Goal: Information Seeking & Learning: Find specific page/section

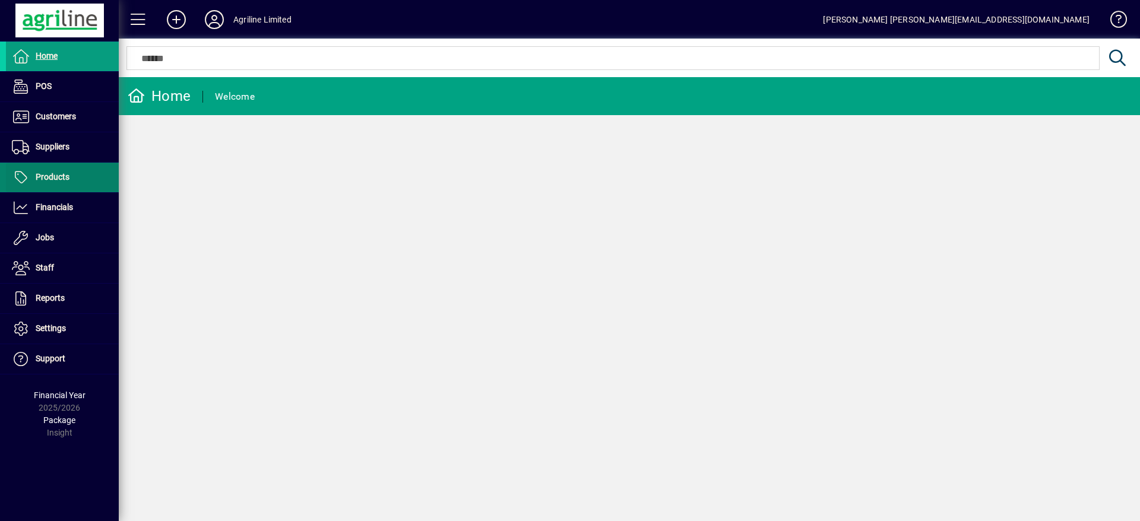
click at [50, 173] on span "Products" at bounding box center [53, 177] width 34 height 10
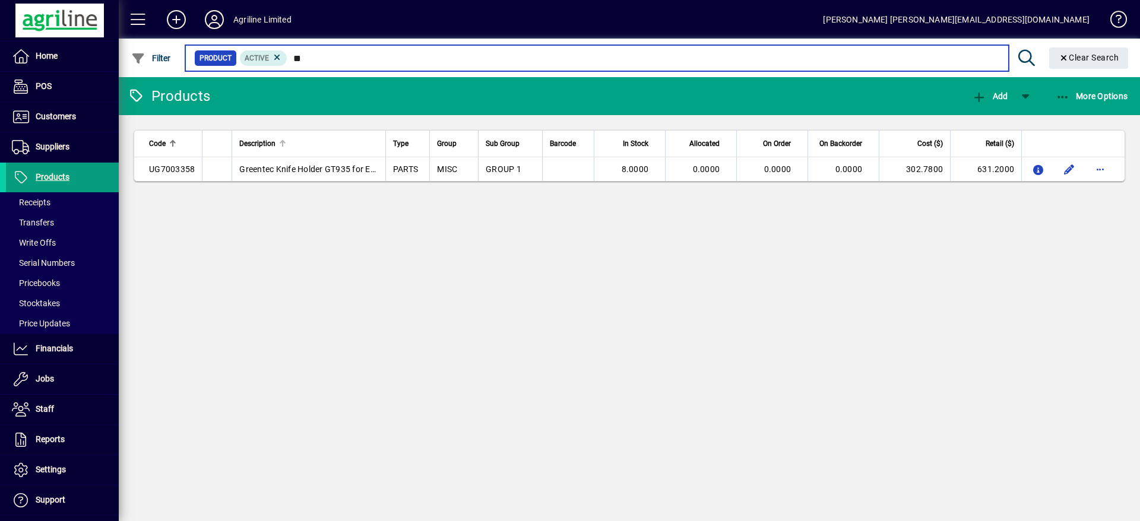
type input "*"
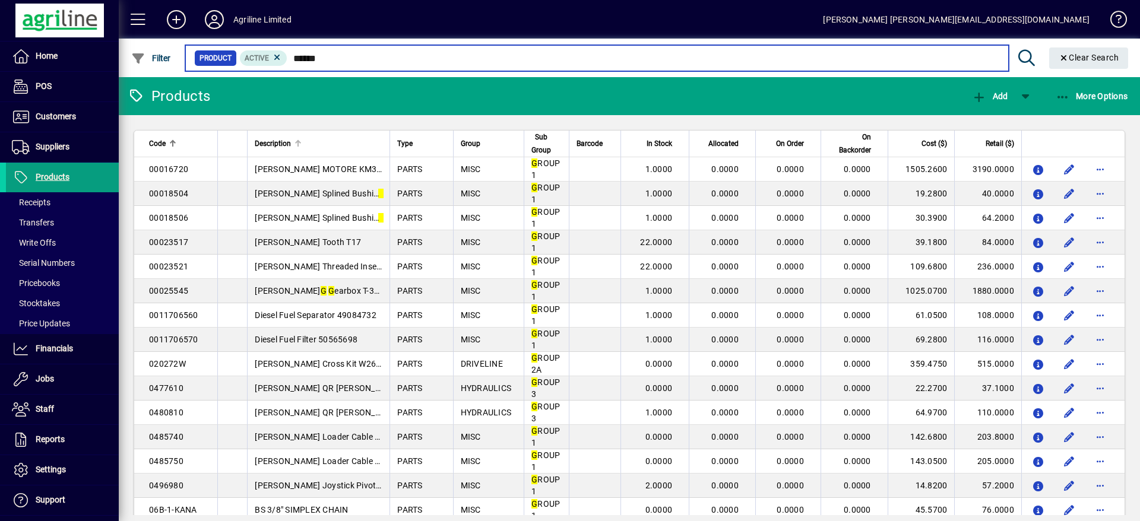
type input "*******"
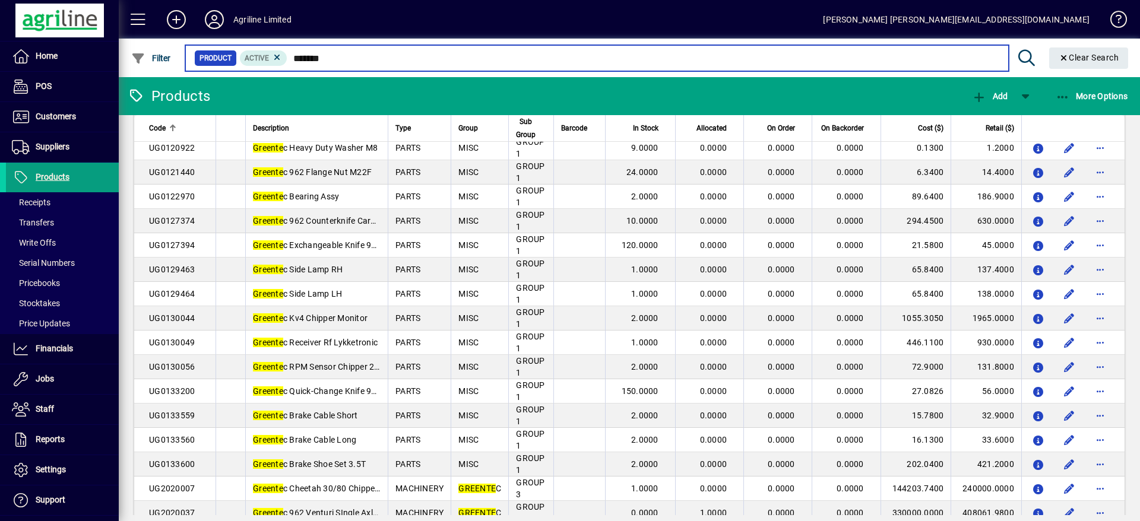
scroll to position [1247, 0]
